Goal: Task Accomplishment & Management: Complete application form

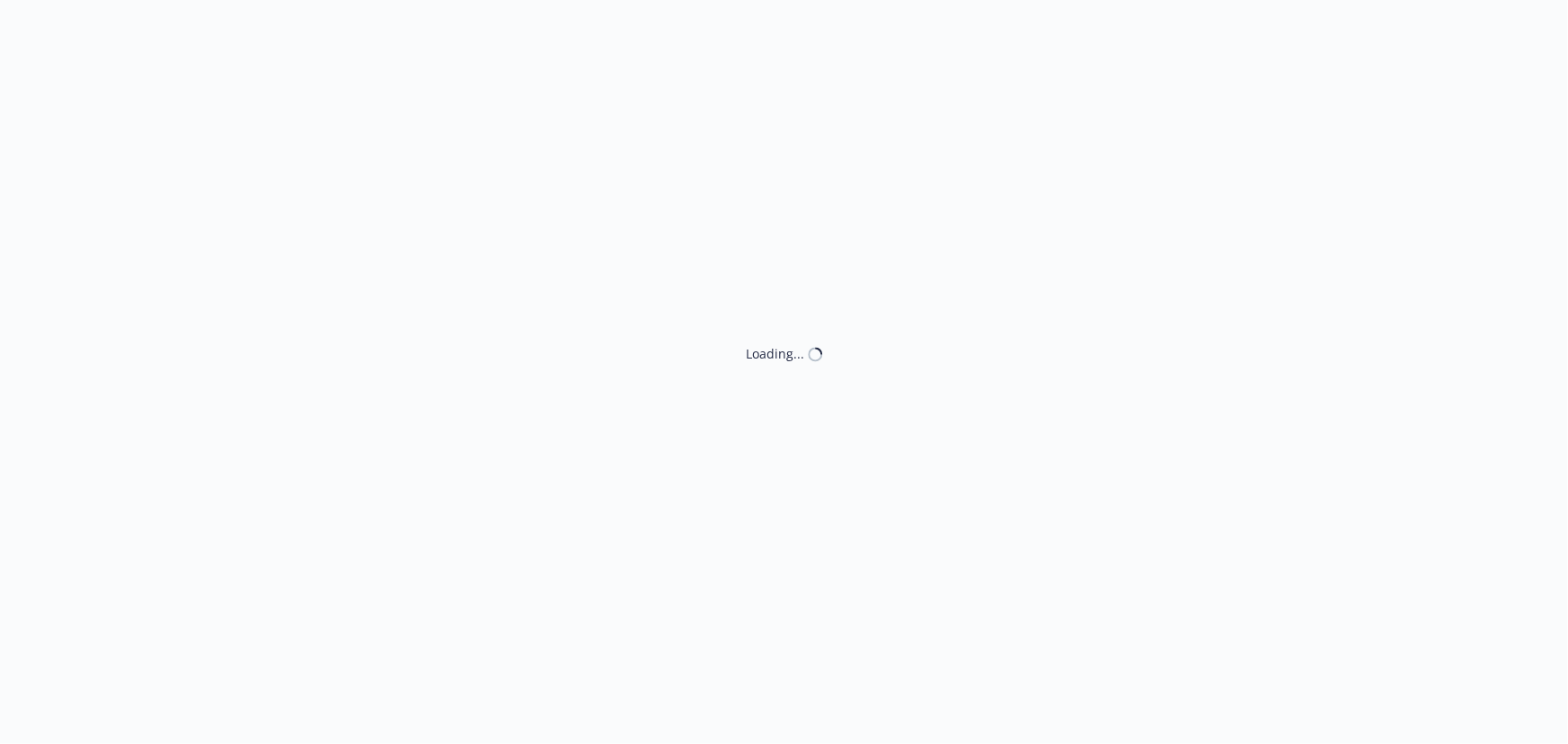
select select "ACCEPTED"
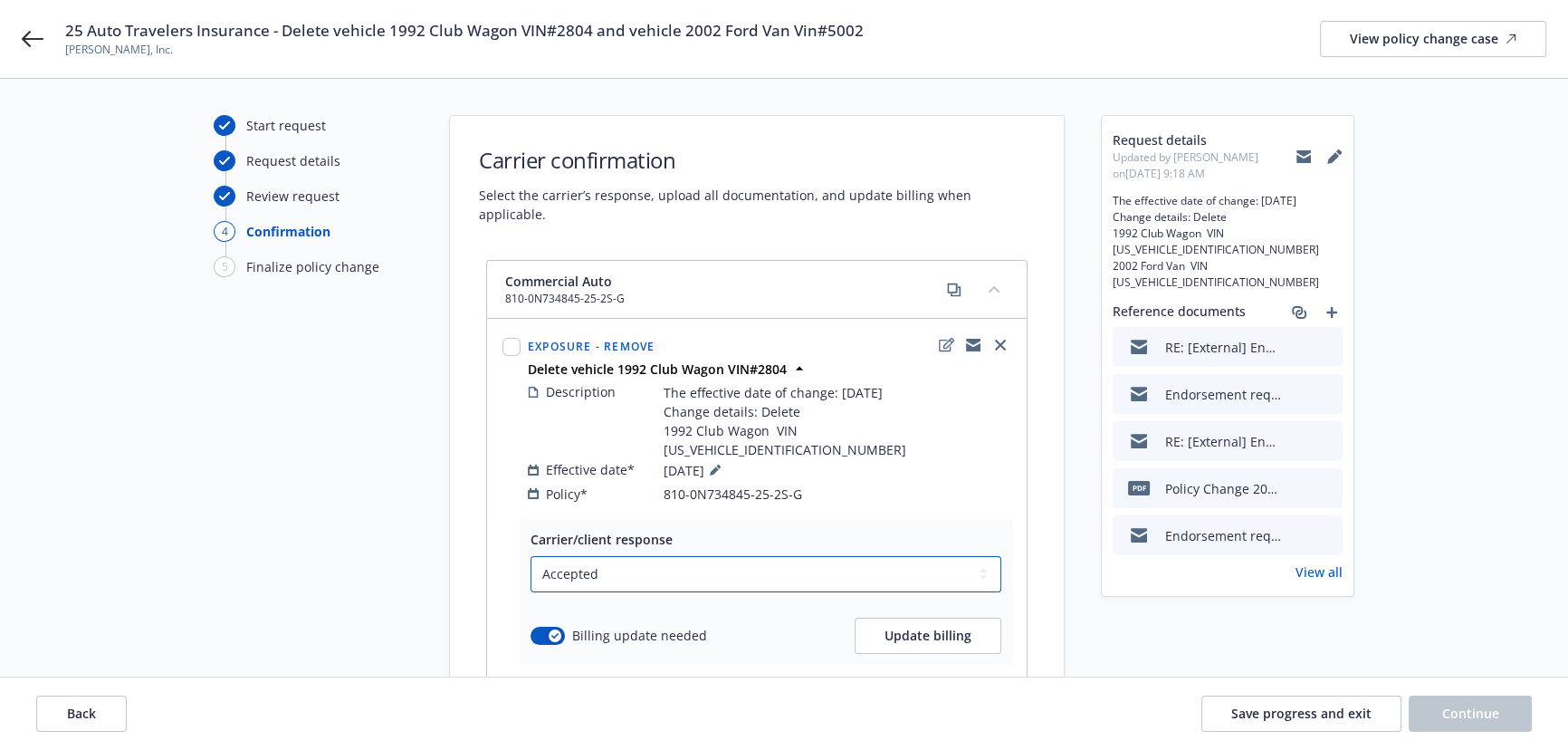
click at [630, 556] on select "Select a carrier response Accepted Accepted with revision No endorsement needed…" at bounding box center [765, 574] width 470 height 36
click at [32, 34] on icon at bounding box center [32, 39] width 22 height 22
